Goal: Transaction & Acquisition: Purchase product/service

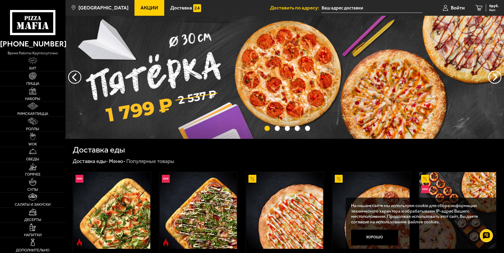
click at [350, 9] on input "text" at bounding box center [371, 8] width 101 height 10
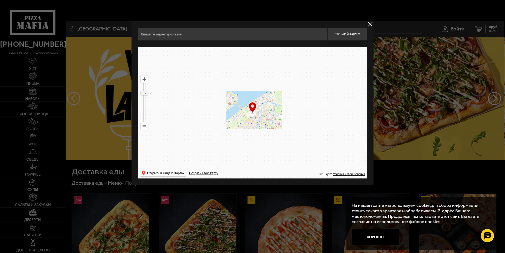
drag, startPoint x: 146, startPoint y: 88, endPoint x: 148, endPoint y: 93, distance: 5.4
click at [148, 93] on ymaps at bounding box center [144, 93] width 7 height 3
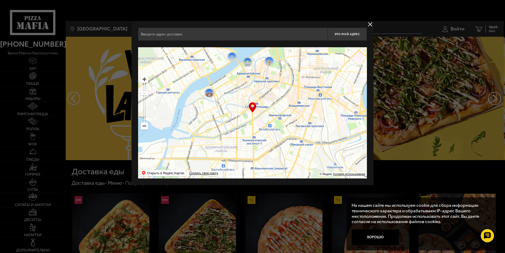
drag, startPoint x: 299, startPoint y: 137, endPoint x: 285, endPoint y: 33, distance: 104.6
click at [285, 34] on div "Это мой адрес Найдите адрес перетащив карту … © Яндекс Условия использования От…" at bounding box center [252, 103] width 229 height 151
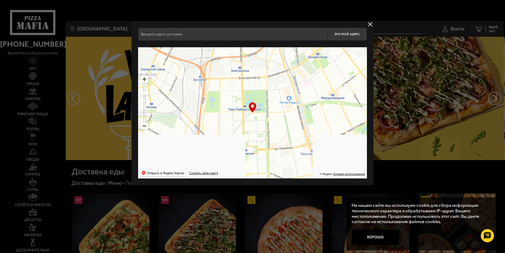
drag, startPoint x: 276, startPoint y: 133, endPoint x: 279, endPoint y: 51, distance: 81.8
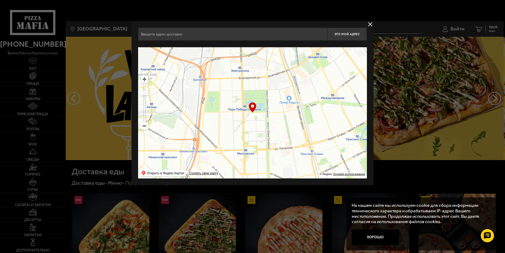
click at [279, 51] on ymaps at bounding box center [252, 112] width 229 height 131
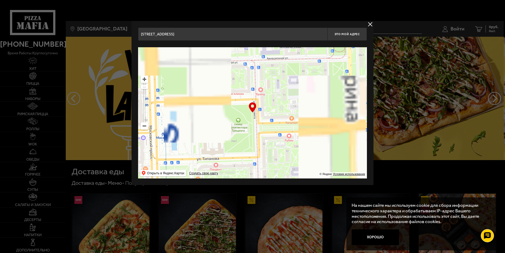
drag, startPoint x: 274, startPoint y: 119, endPoint x: 277, endPoint y: 37, distance: 82.9
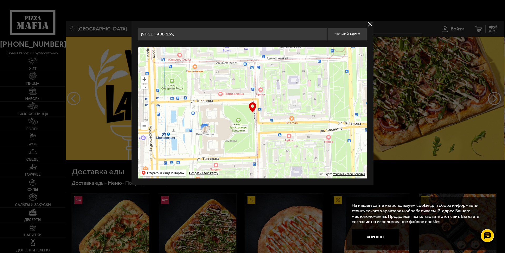
click at [277, 37] on div "[STREET_ADDRESS] Это мой адрес Найдите адрес перетащив карту … © Яндекс Условия…" at bounding box center [252, 103] width 229 height 151
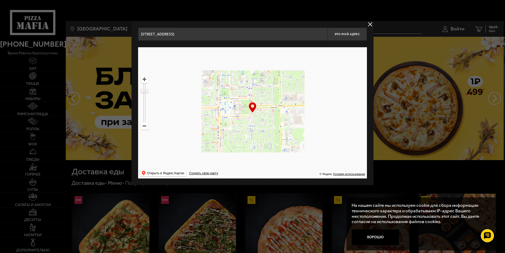
drag, startPoint x: 144, startPoint y: 86, endPoint x: 144, endPoint y: 91, distance: 5.0
click at [144, 91] on ymaps at bounding box center [144, 90] width 7 height 3
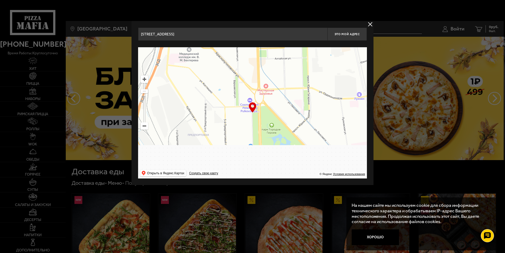
drag, startPoint x: 260, startPoint y: 141, endPoint x: 288, endPoint y: 62, distance: 84.1
click at [288, 62] on ymaps at bounding box center [252, 112] width 229 height 131
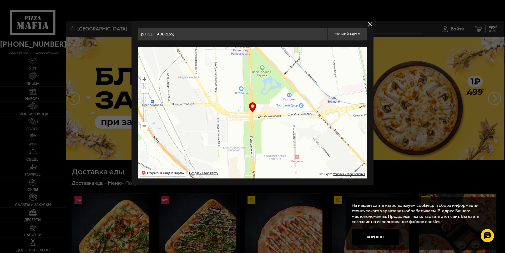
drag, startPoint x: 287, startPoint y: 131, endPoint x: 281, endPoint y: 77, distance: 55.0
click at [282, 84] on ymaps at bounding box center [252, 112] width 229 height 131
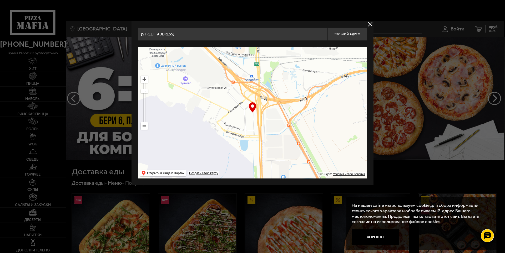
drag, startPoint x: 267, startPoint y: 121, endPoint x: 277, endPoint y: 73, distance: 50.0
click at [277, 73] on ymaps at bounding box center [252, 112] width 229 height 131
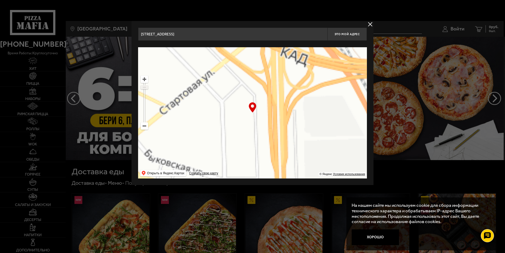
drag, startPoint x: 144, startPoint y: 91, endPoint x: 145, endPoint y: 87, distance: 4.0
click at [145, 87] on ymaps at bounding box center [144, 87] width 7 height 3
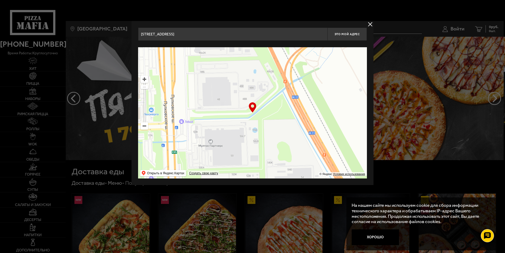
drag, startPoint x: 275, startPoint y: 138, endPoint x: 159, endPoint y: 46, distance: 148.0
click at [159, 46] on div "[STREET_ADDRESS] Это мой адрес Найдите адрес перетащив карту … © Яндекс Условия…" at bounding box center [252, 103] width 229 height 151
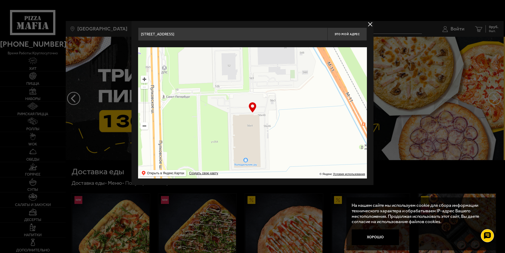
drag, startPoint x: 227, startPoint y: 147, endPoint x: 221, endPoint y: 54, distance: 93.5
click at [221, 54] on ymaps at bounding box center [252, 112] width 229 height 131
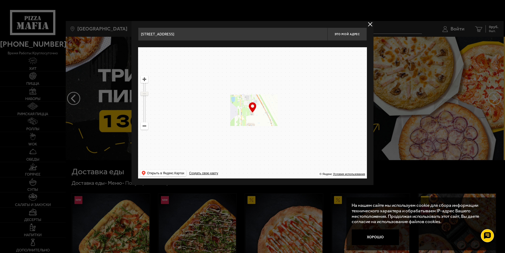
drag, startPoint x: 147, startPoint y: 88, endPoint x: 147, endPoint y: 94, distance: 5.5
click at [147, 94] on ymaps at bounding box center [144, 93] width 7 height 3
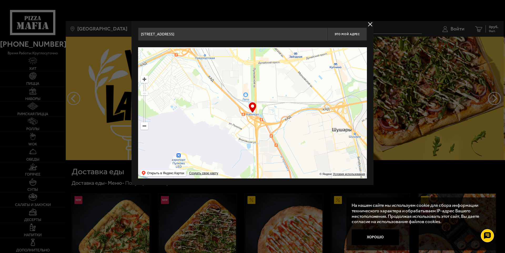
drag, startPoint x: 227, startPoint y: 103, endPoint x: 245, endPoint y: 162, distance: 61.8
click at [245, 162] on ymaps at bounding box center [252, 112] width 229 height 131
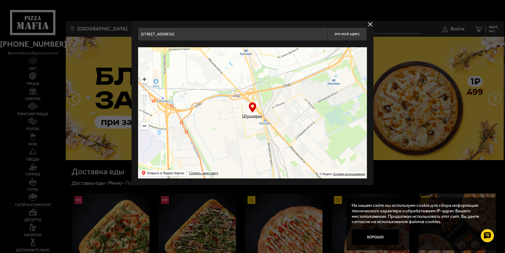
drag, startPoint x: 258, startPoint y: 77, endPoint x: 166, endPoint y: 51, distance: 95.3
click at [166, 51] on ymaps at bounding box center [252, 112] width 229 height 131
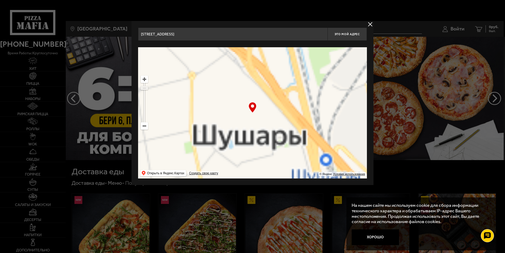
drag, startPoint x: 145, startPoint y: 93, endPoint x: 145, endPoint y: 88, distance: 4.5
click at [145, 88] on ymaps at bounding box center [144, 88] width 7 height 3
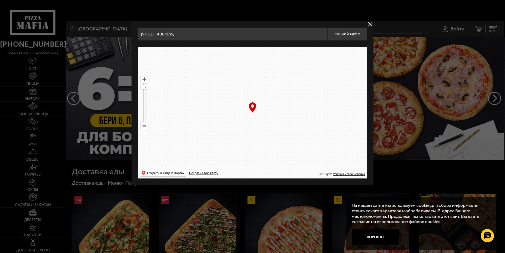
drag, startPoint x: 221, startPoint y: 130, endPoint x: 176, endPoint y: 52, distance: 90.3
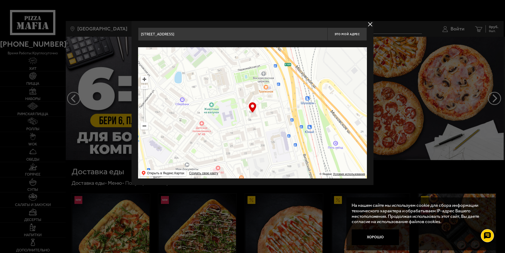
click at [176, 52] on ymaps at bounding box center [252, 112] width 229 height 131
type input "[STREET_ADDRESS]"
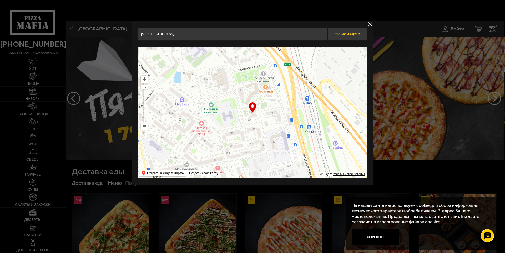
click at [336, 35] on span "Это мой адрес" at bounding box center [346, 34] width 25 height 3
type input "[STREET_ADDRESS]"
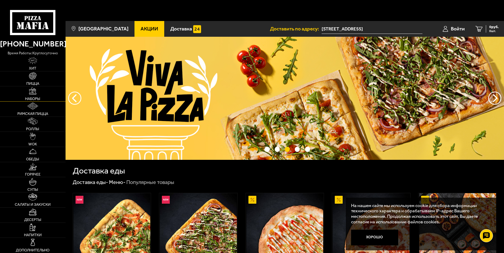
click at [27, 97] on span "Наборы" at bounding box center [32, 99] width 15 height 4
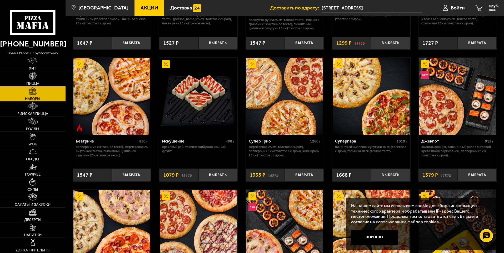
scroll to position [289, 0]
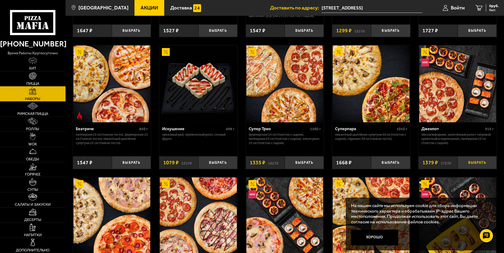
click at [474, 156] on button "Выбрать" at bounding box center [476, 162] width 39 height 13
click at [466, 156] on button "−" at bounding box center [463, 162] width 13 height 13
click at [469, 156] on button "Выбрать" at bounding box center [476, 162] width 39 height 13
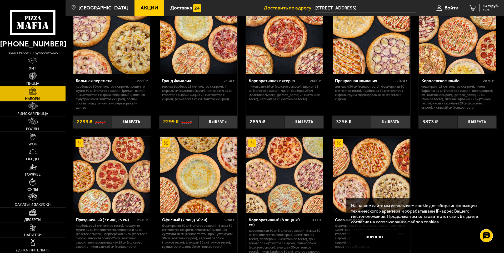
scroll to position [789, 0]
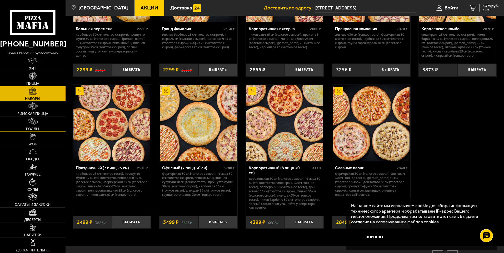
click at [32, 130] on span "Роллы" at bounding box center [32, 129] width 13 height 4
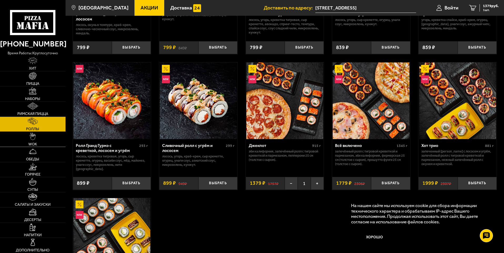
scroll to position [289, 0]
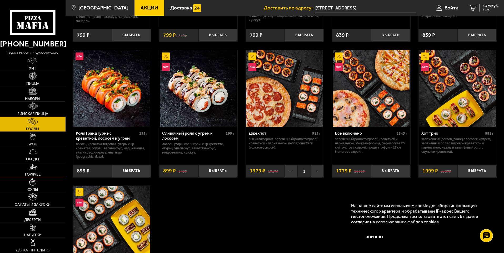
click at [36, 174] on span "Горячее" at bounding box center [33, 175] width 16 height 4
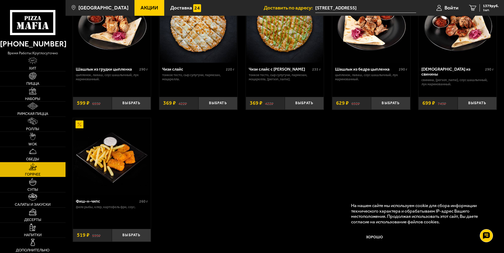
scroll to position [394, 0]
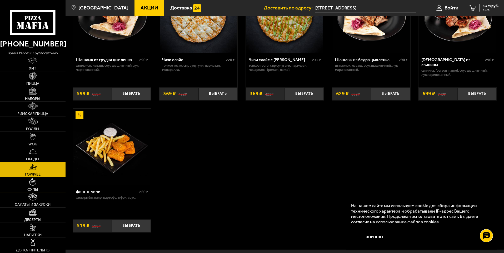
click at [41, 187] on link "Супы" at bounding box center [32, 184] width 65 height 15
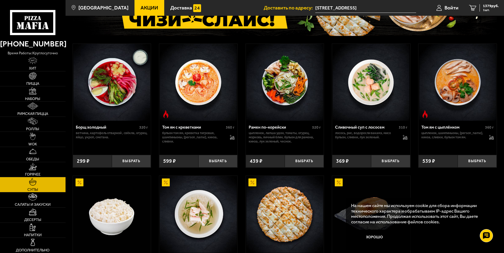
scroll to position [105, 0]
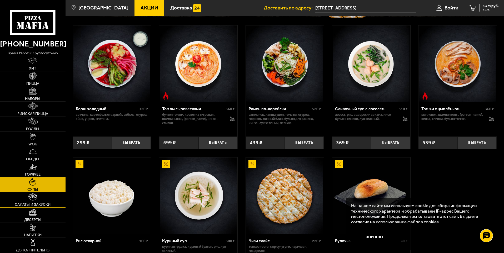
click at [29, 201] on link "Салаты и закуски" at bounding box center [32, 200] width 65 height 15
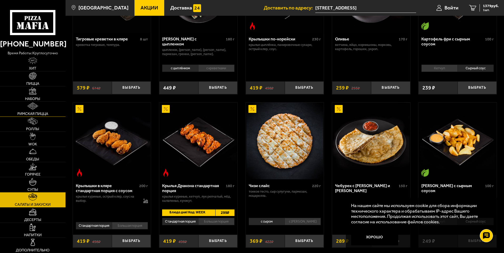
scroll to position [82, 0]
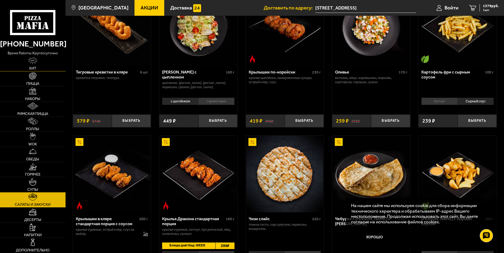
click at [38, 64] on link "Хит" at bounding box center [32, 63] width 65 height 15
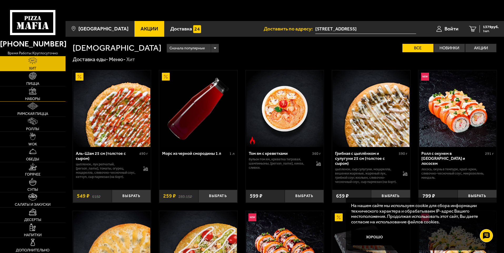
click at [32, 97] on span "Наборы" at bounding box center [32, 99] width 15 height 4
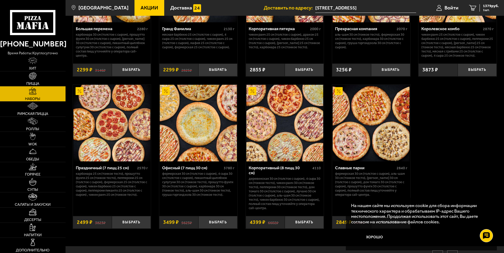
scroll to position [792, 0]
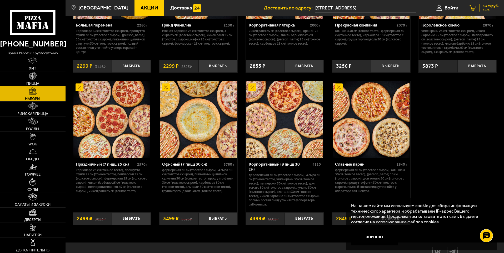
click at [486, 11] on span "1 шт." at bounding box center [490, 9] width 16 height 3
